Goal: Find contact information: Find contact information

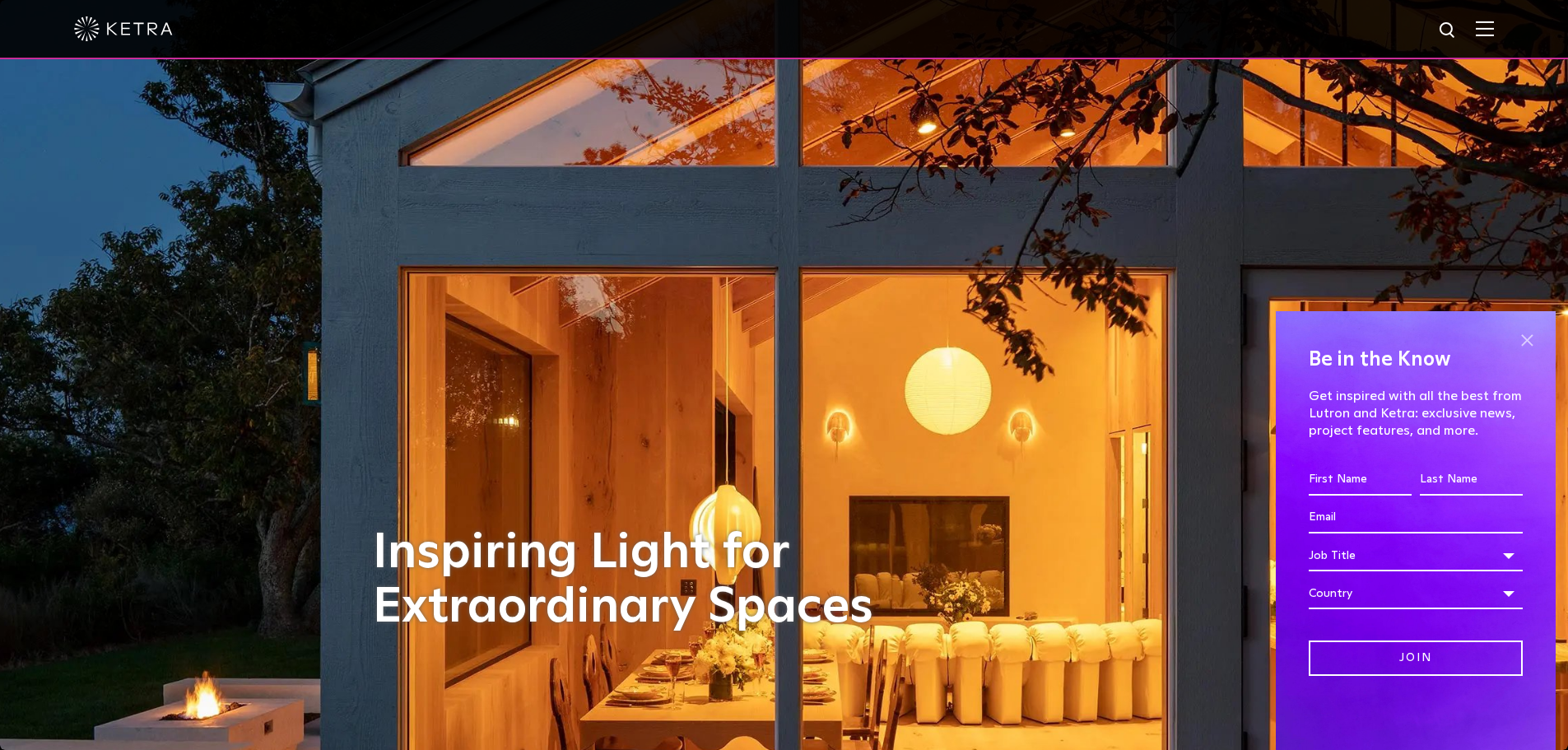
click at [1533, 347] on span at bounding box center [1526, 340] width 25 height 25
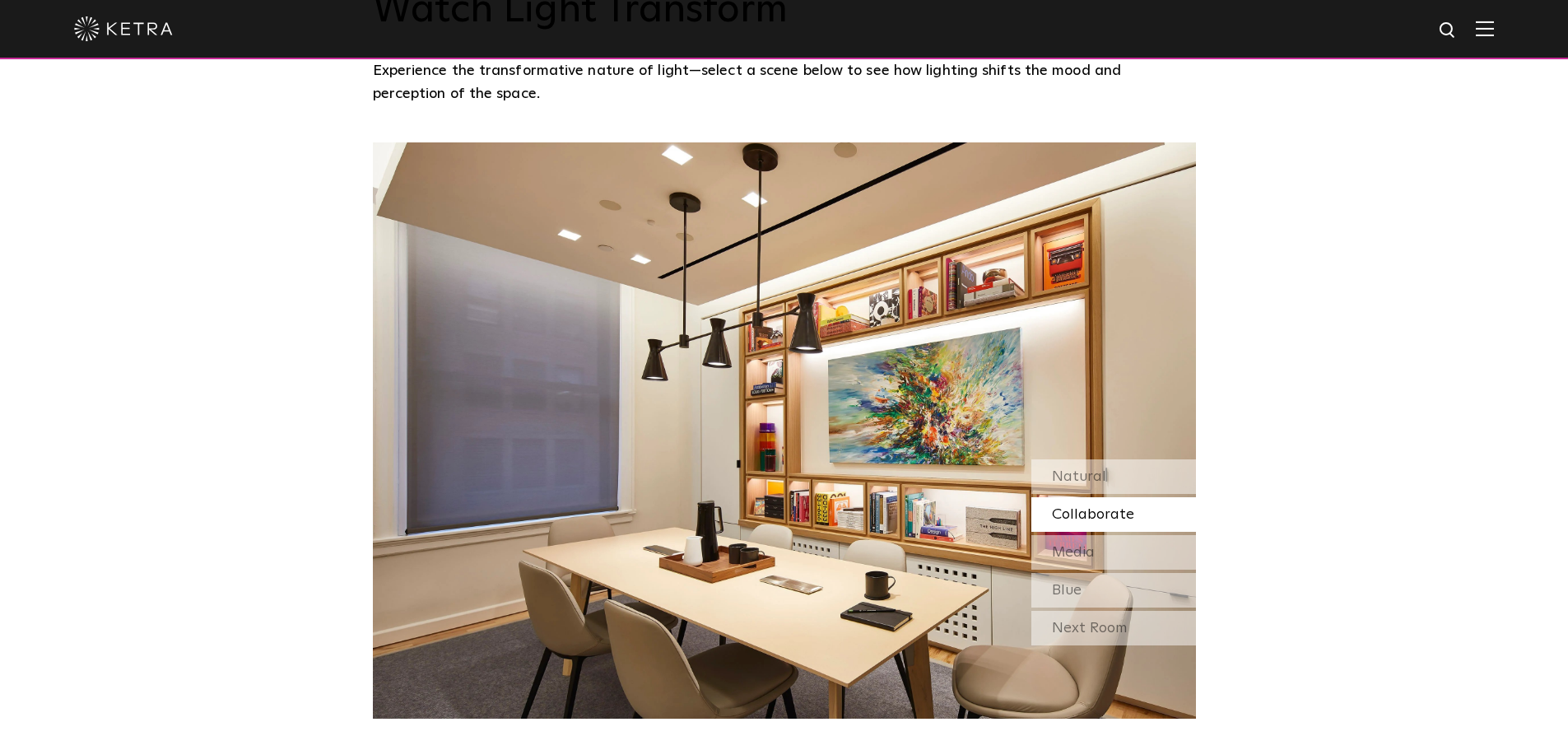
scroll to position [1400, 0]
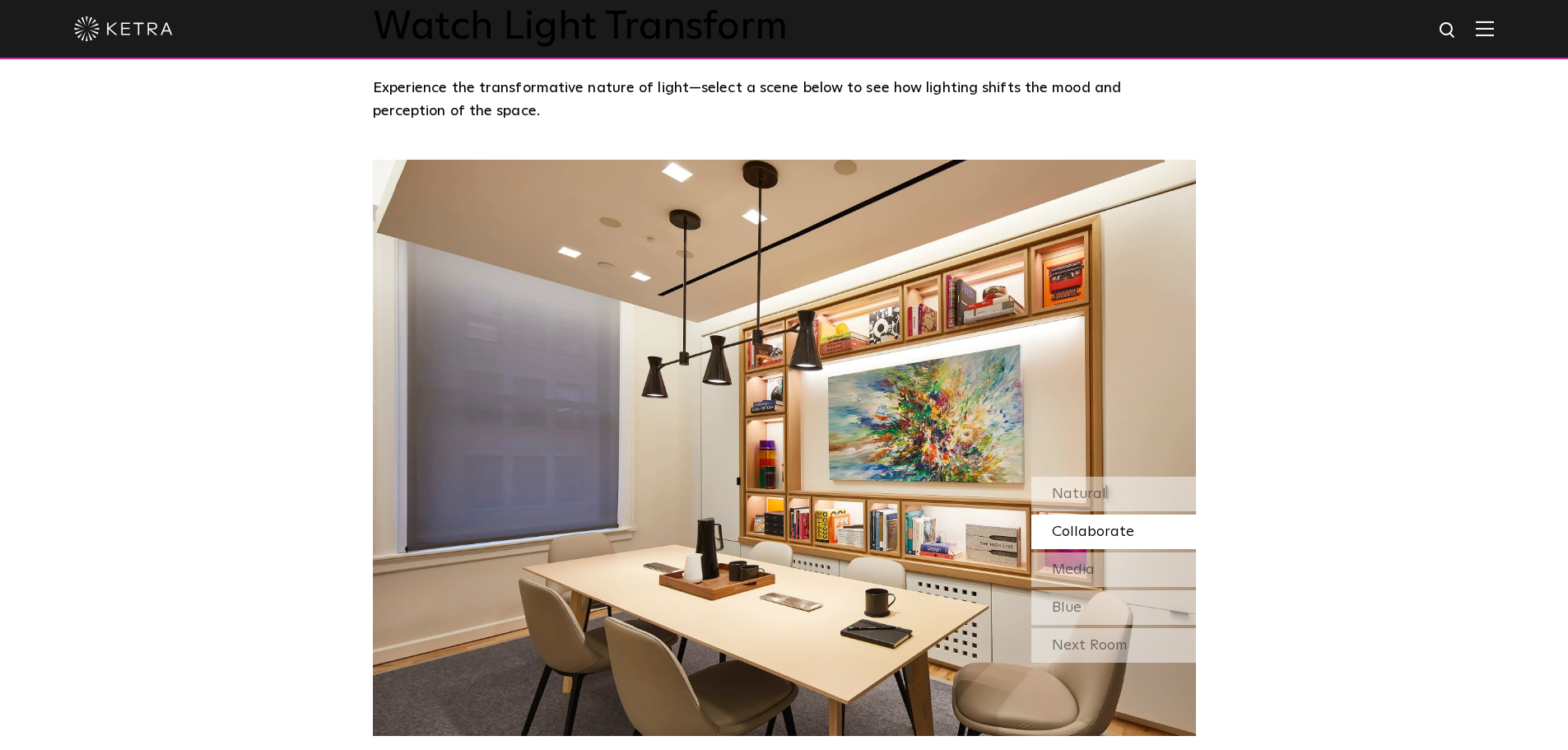
click at [1494, 36] on img at bounding box center [1485, 28] width 18 height 16
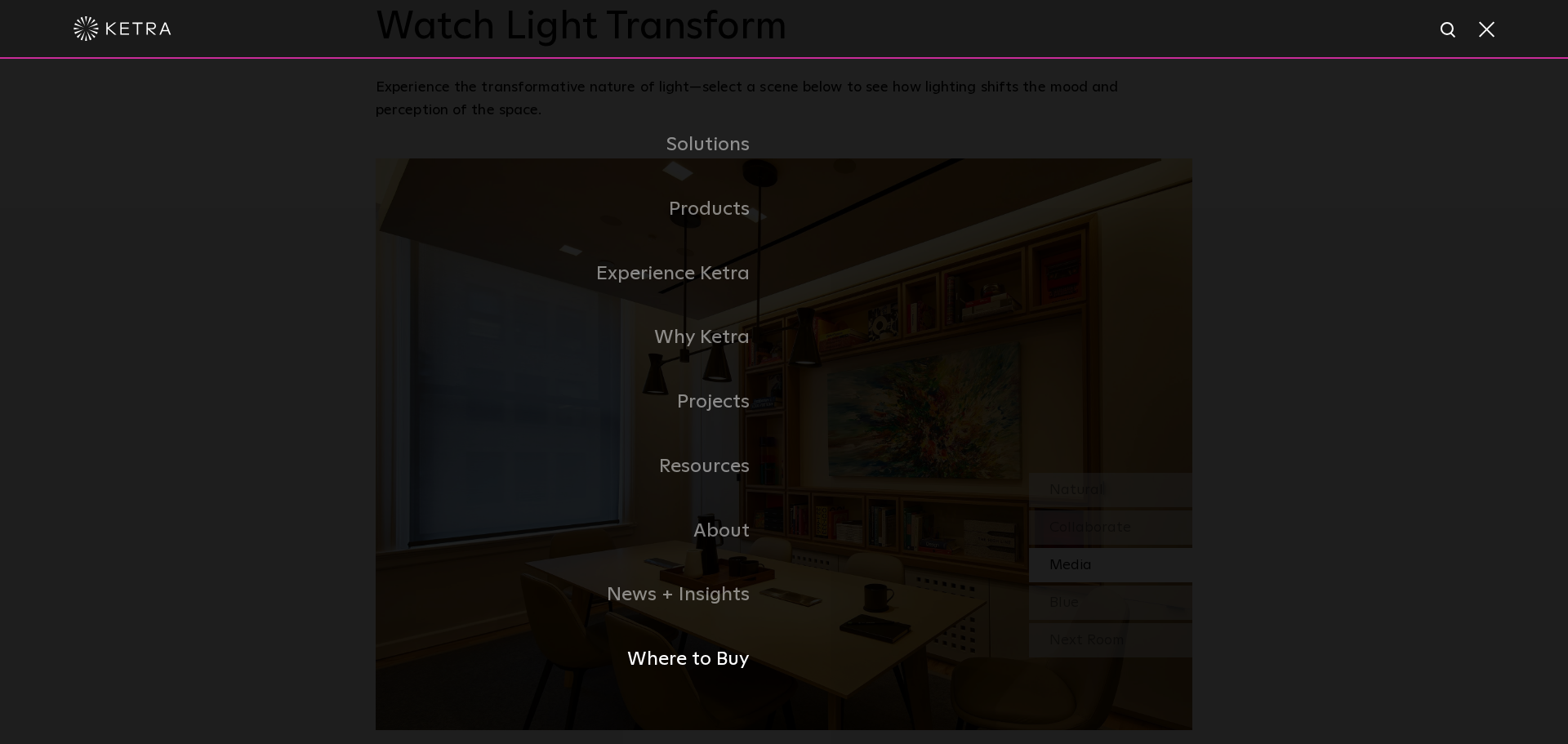
click at [712, 663] on link "Where to Buy" at bounding box center [580, 660] width 408 height 64
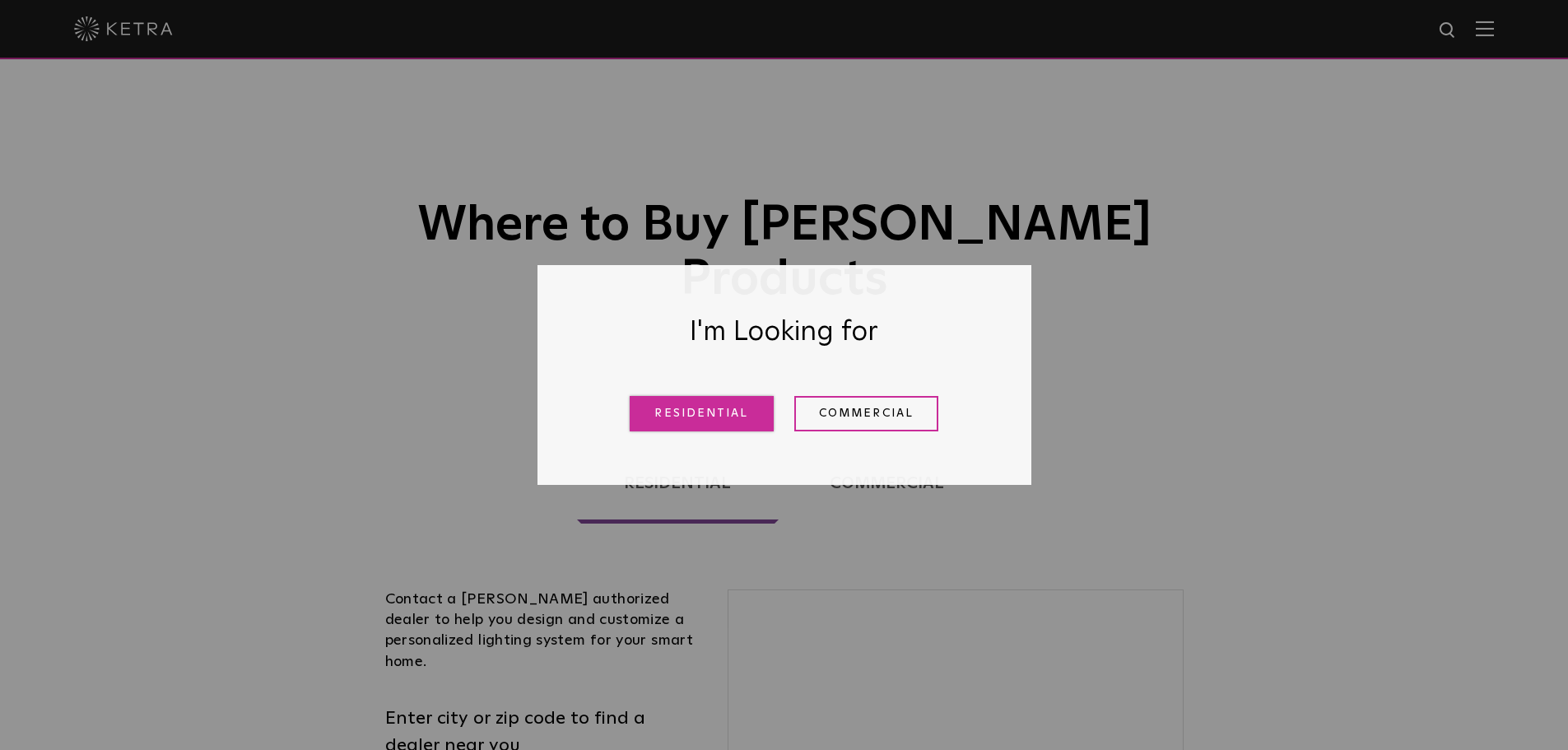
click at [713, 414] on link "Residential" at bounding box center [701, 413] width 144 height 36
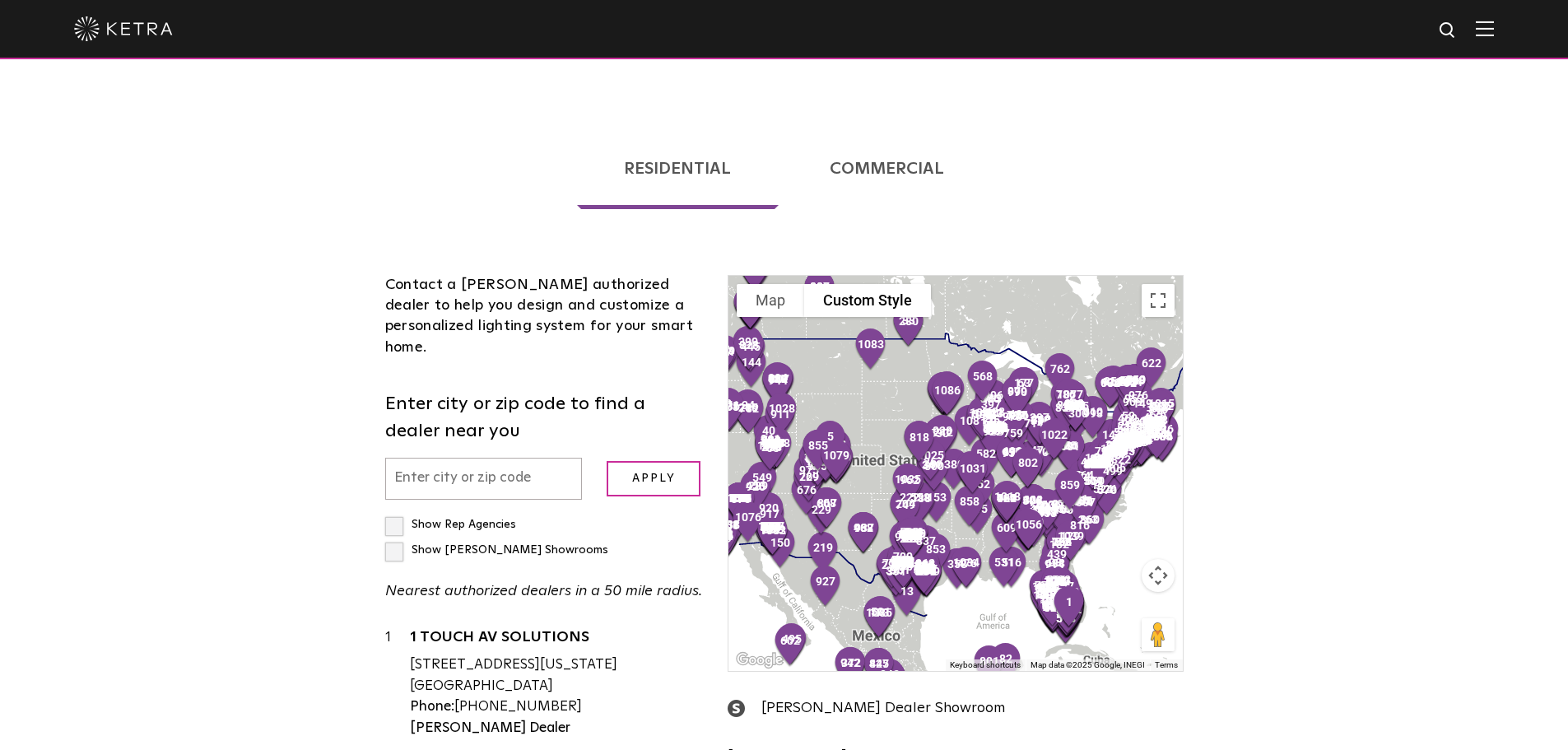
scroll to position [338, 0]
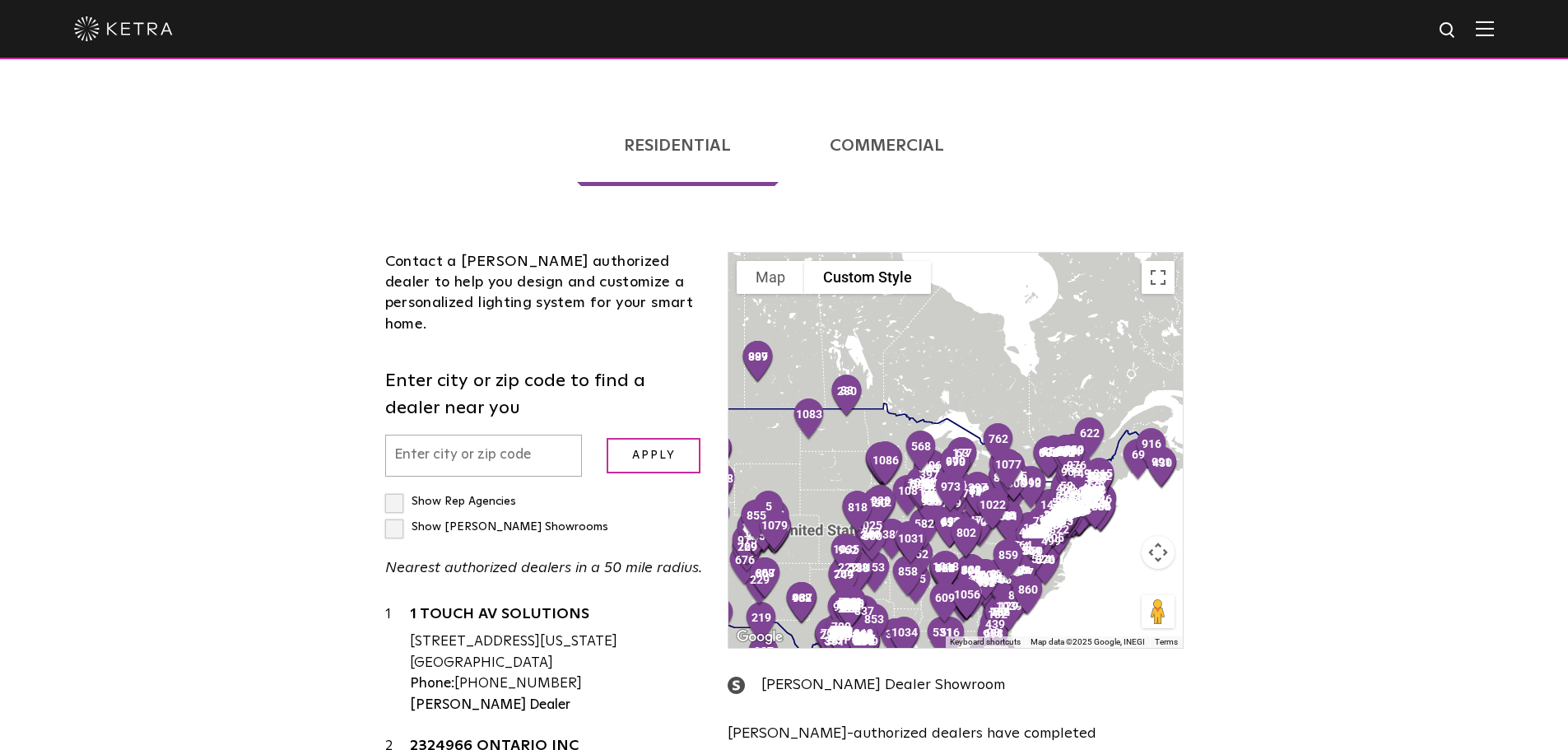
click at [463, 435] on input "text" at bounding box center [484, 456] width 198 height 42
type input "montreal"
click at [607, 438] on input "Apply" at bounding box center [653, 456] width 94 height 36
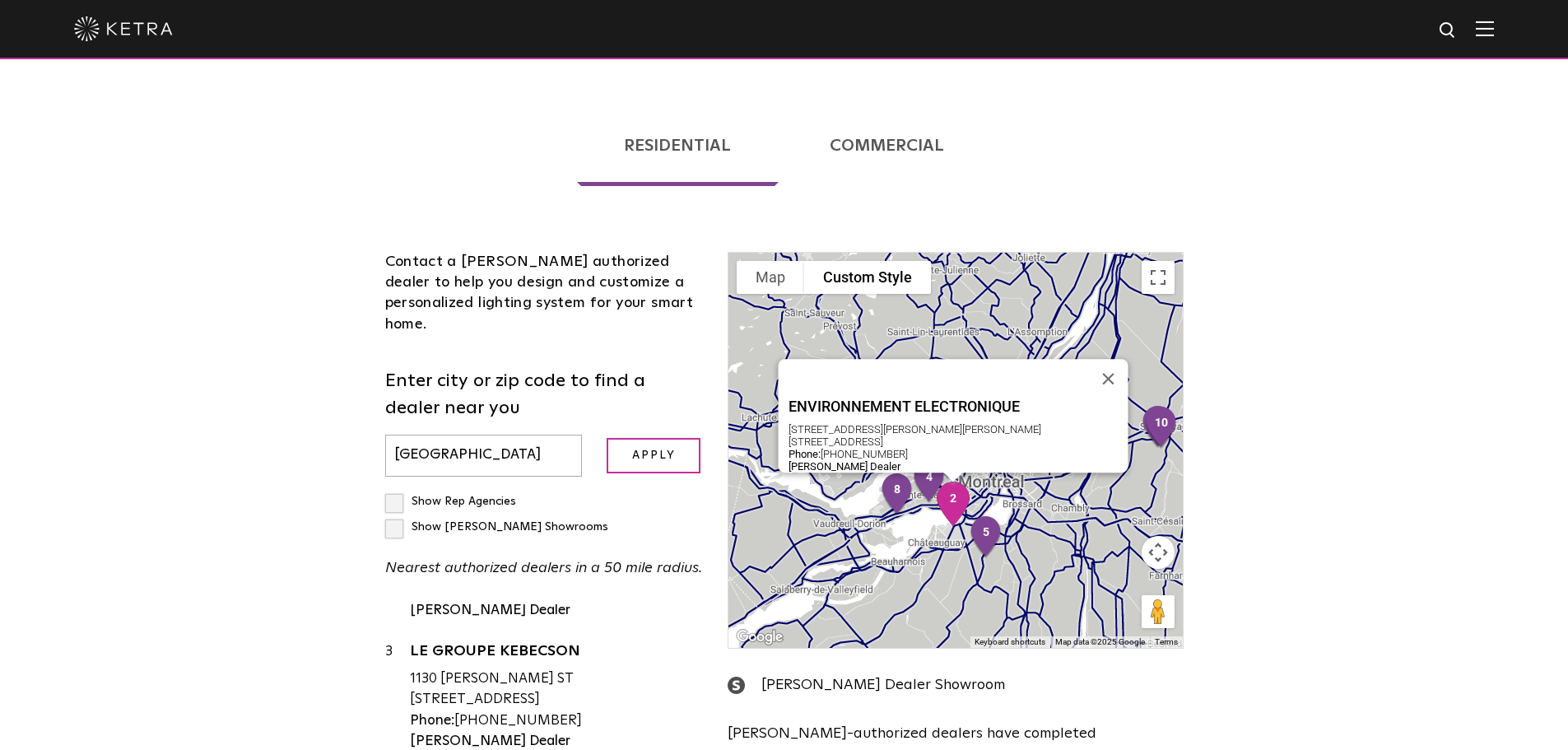
scroll to position [247, 0]
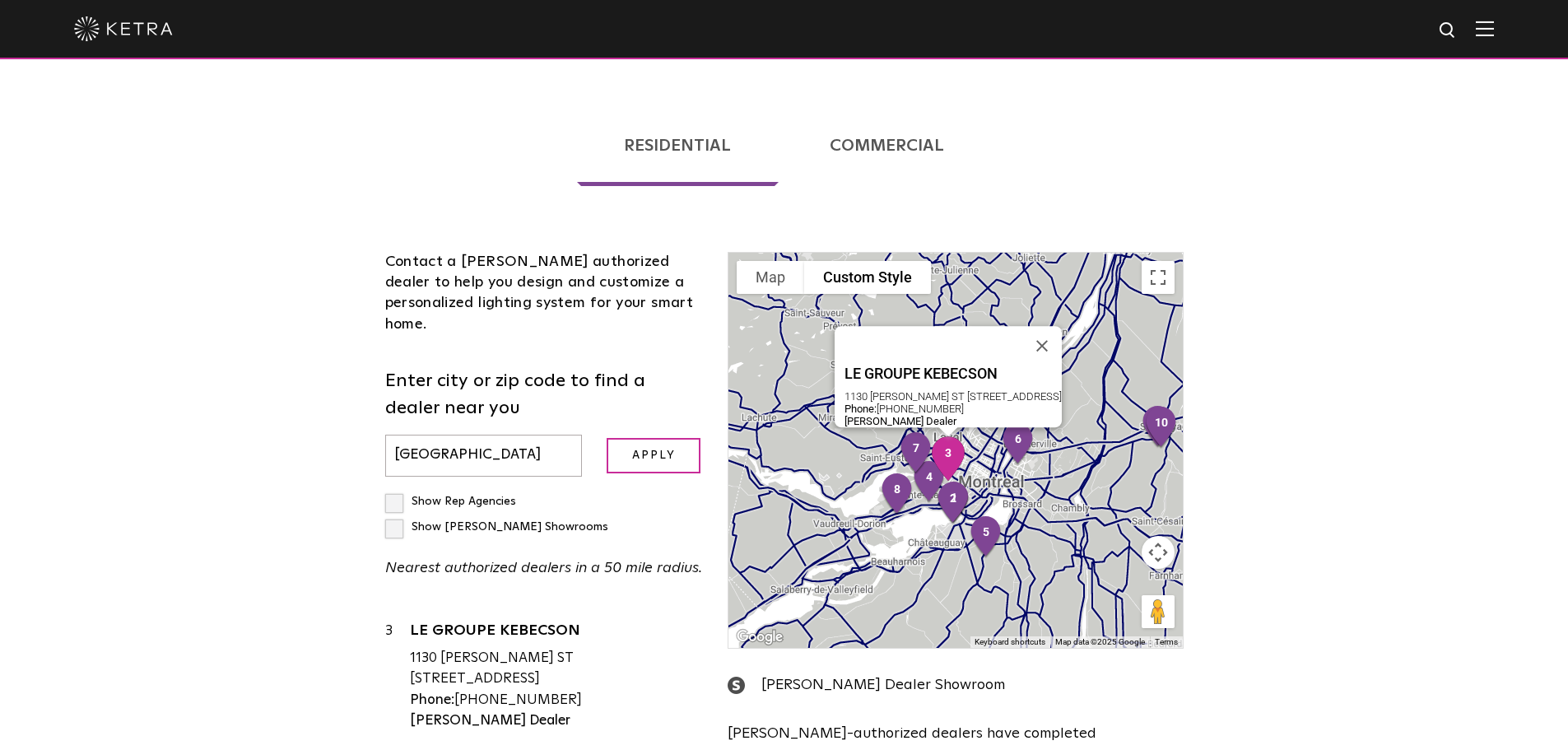
click at [534, 649] on div "1130 SAUVE ST MONTREAL, QC, H2C 1Z7" at bounding box center [557, 669] width 294 height 42
click at [502, 624] on link "LE GROUPE KEBECSON" at bounding box center [557, 634] width 294 height 21
